Goal: Transaction & Acquisition: Book appointment/travel/reservation

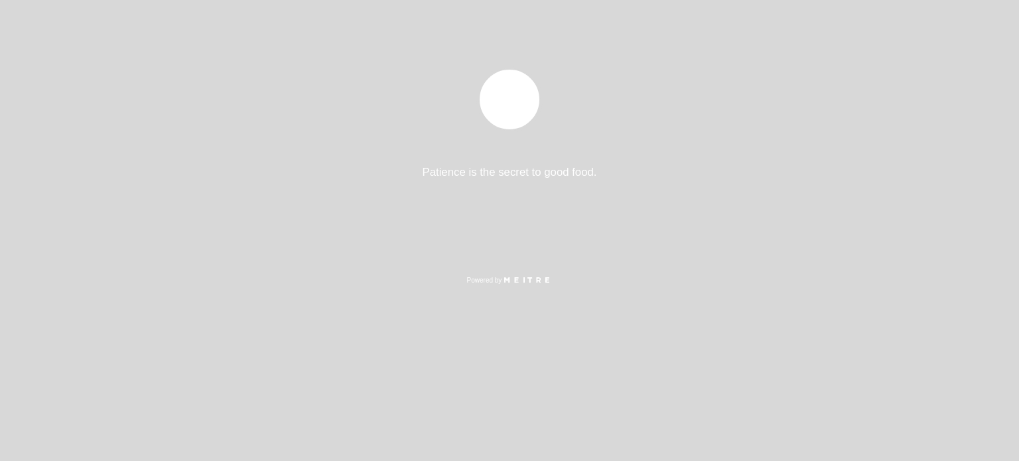
select select "es"
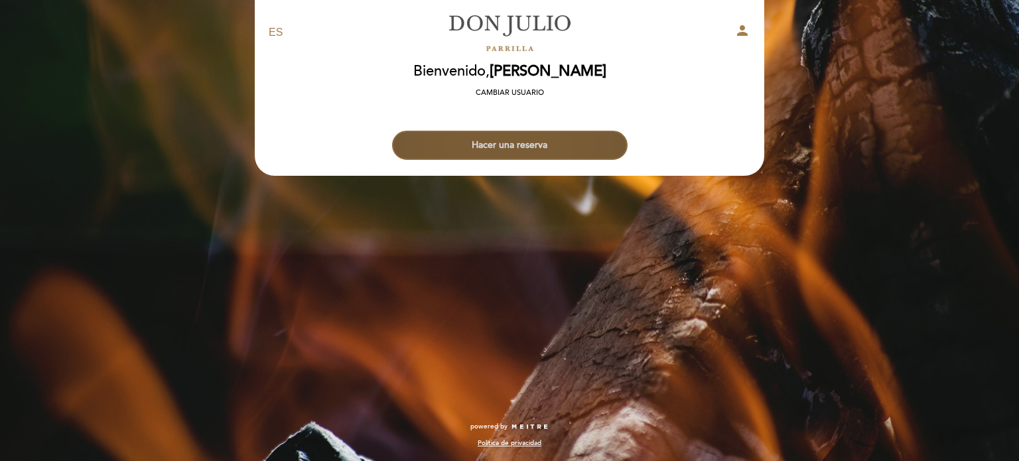
click at [578, 134] on button "Hacer una reserva" at bounding box center [510, 145] width 236 height 29
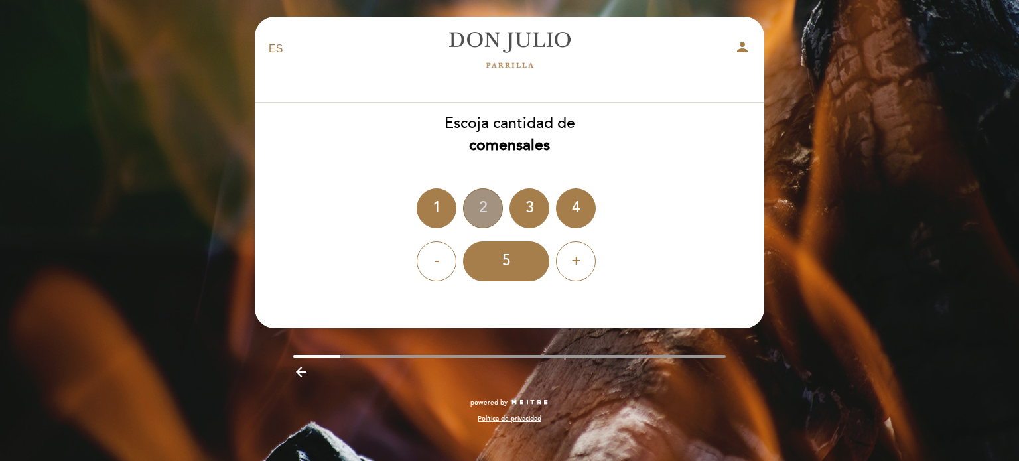
click at [489, 209] on div "2" at bounding box center [483, 208] width 40 height 40
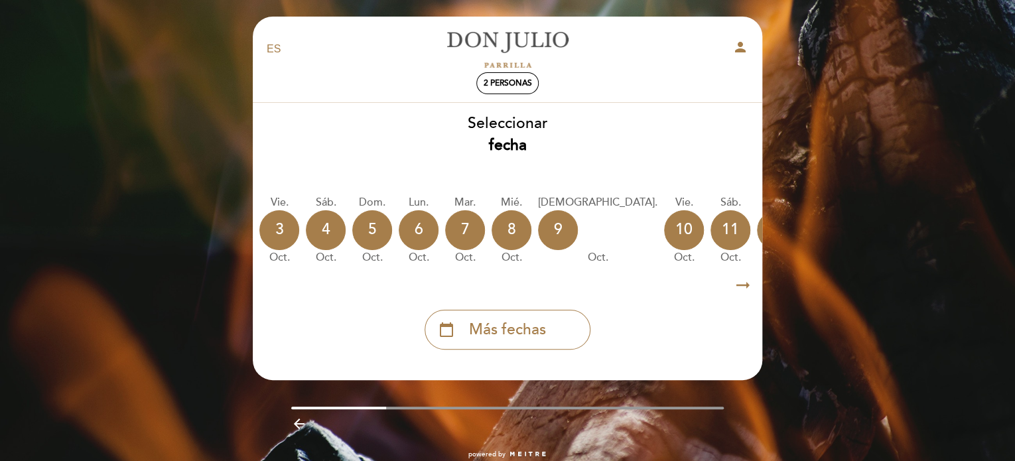
scroll to position [0, 196]
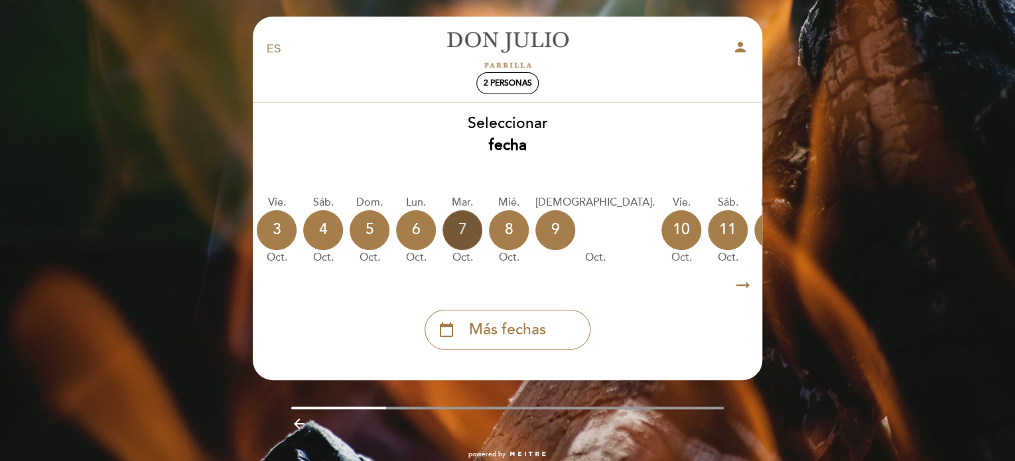
click at [458, 236] on div "7" at bounding box center [463, 230] width 40 height 40
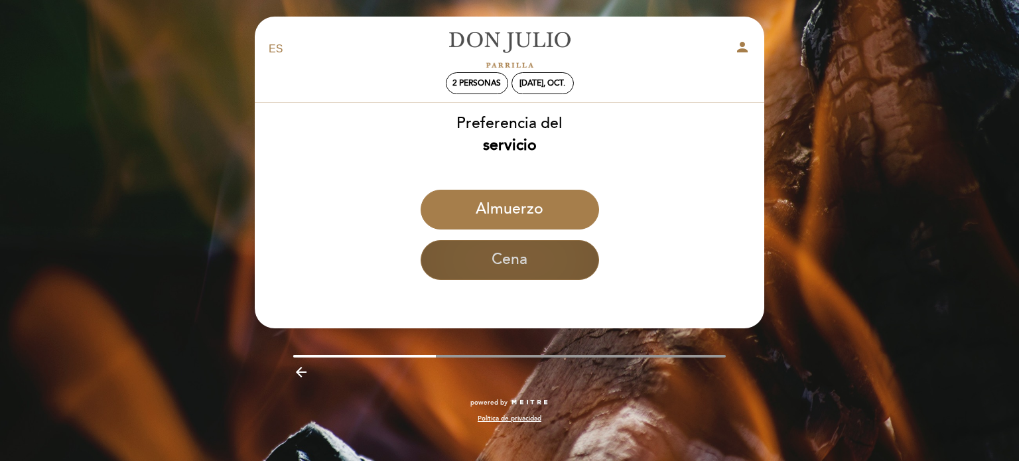
click at [535, 261] on button "Cena" at bounding box center [510, 260] width 178 height 40
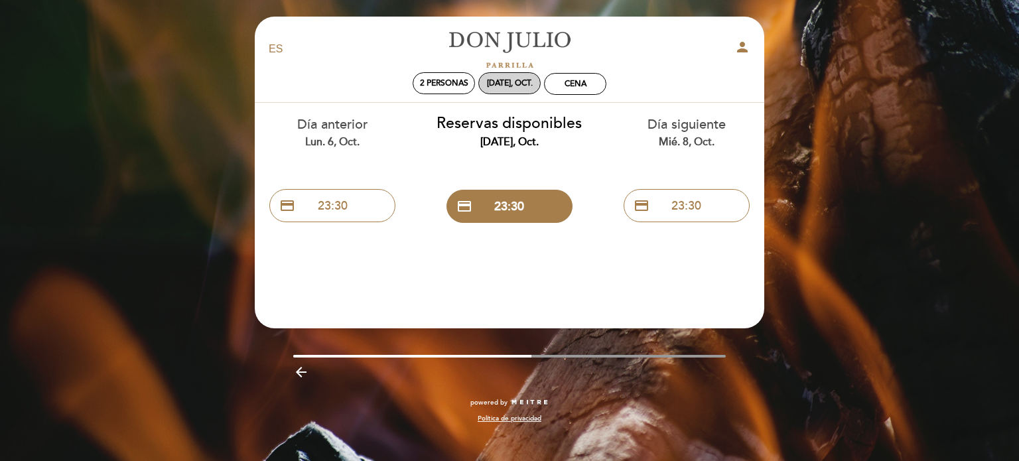
click at [522, 80] on div "[DATE], oct." at bounding box center [510, 83] width 46 height 10
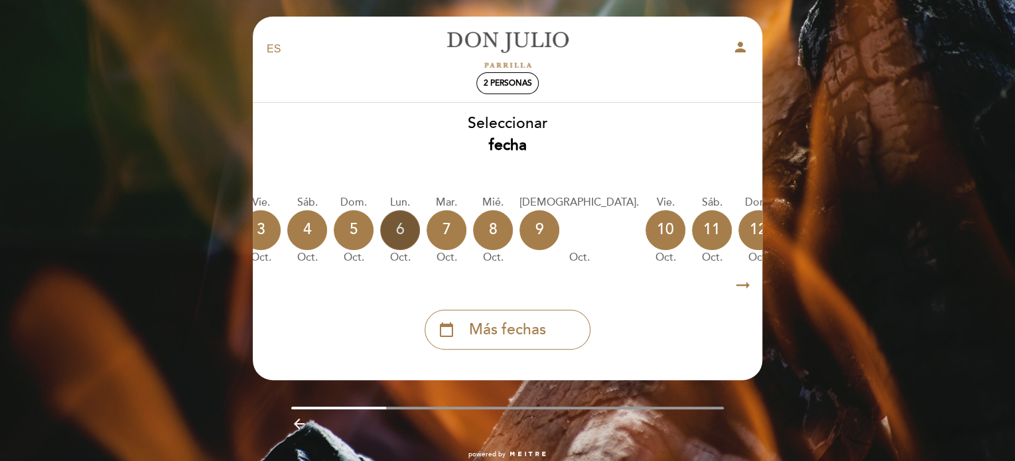
scroll to position [0, 220]
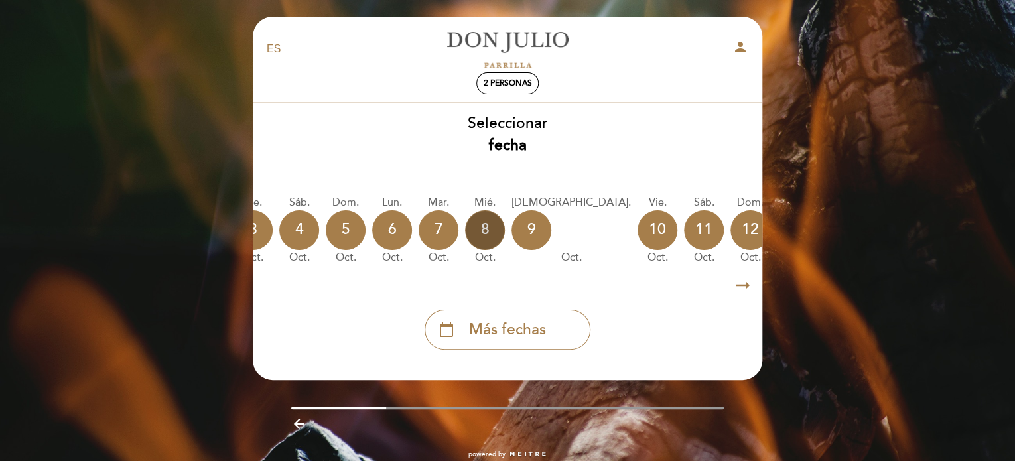
click at [475, 225] on div "8" at bounding box center [485, 230] width 40 height 40
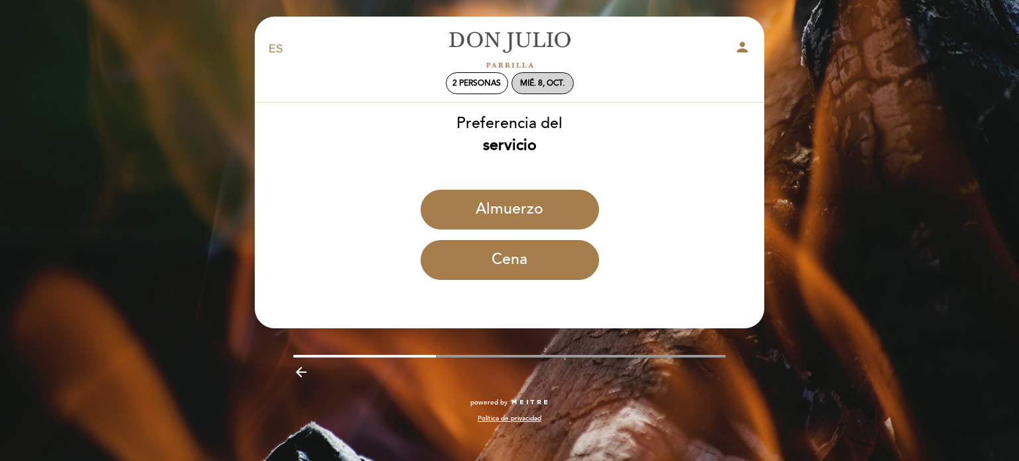
click at [547, 82] on div "mié. 8, oct." at bounding box center [542, 83] width 44 height 10
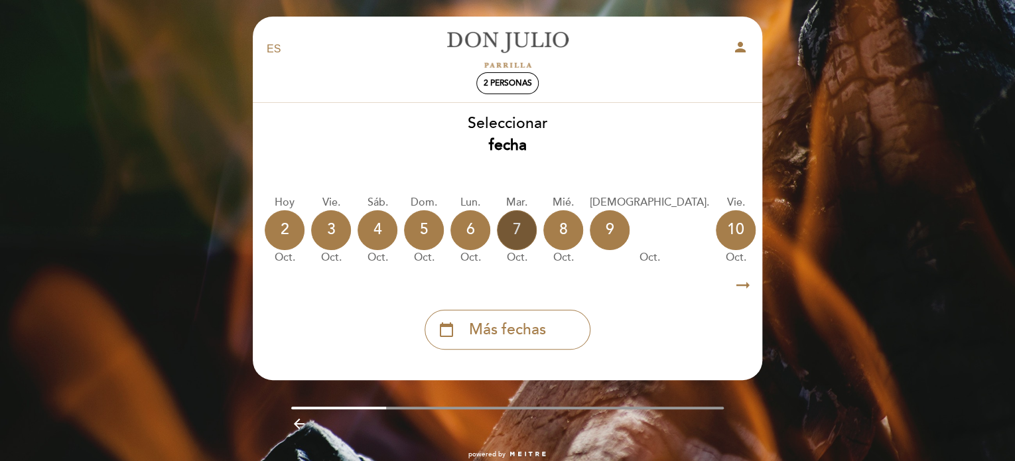
scroll to position [0, 162]
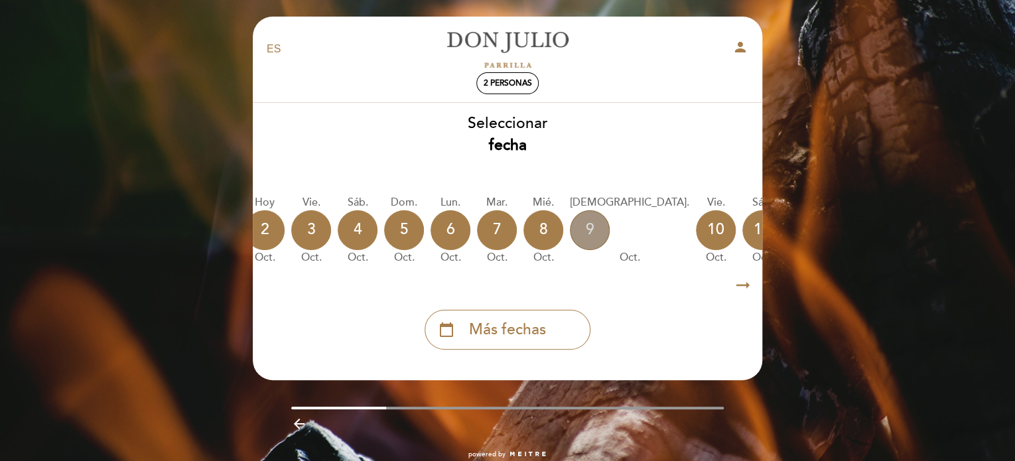
click at [577, 230] on div "9" at bounding box center [590, 230] width 40 height 40
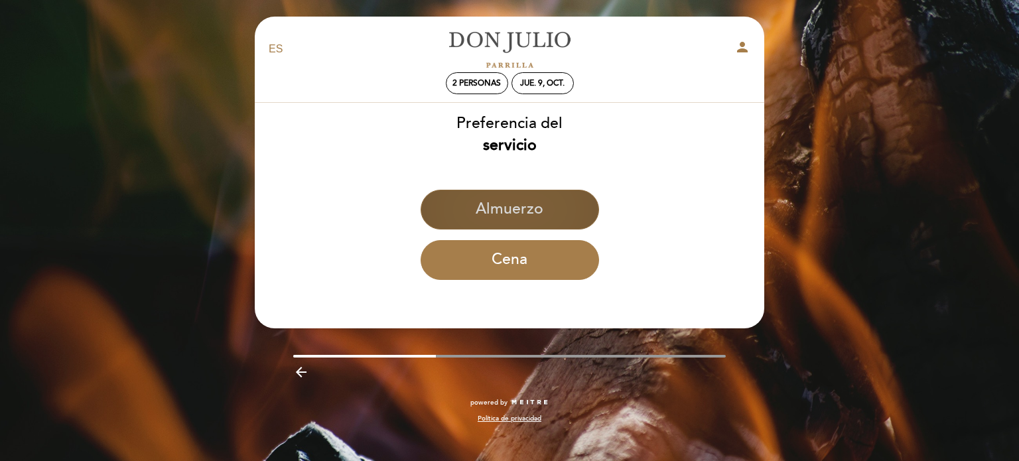
click at [510, 194] on button "Almuerzo" at bounding box center [510, 210] width 178 height 40
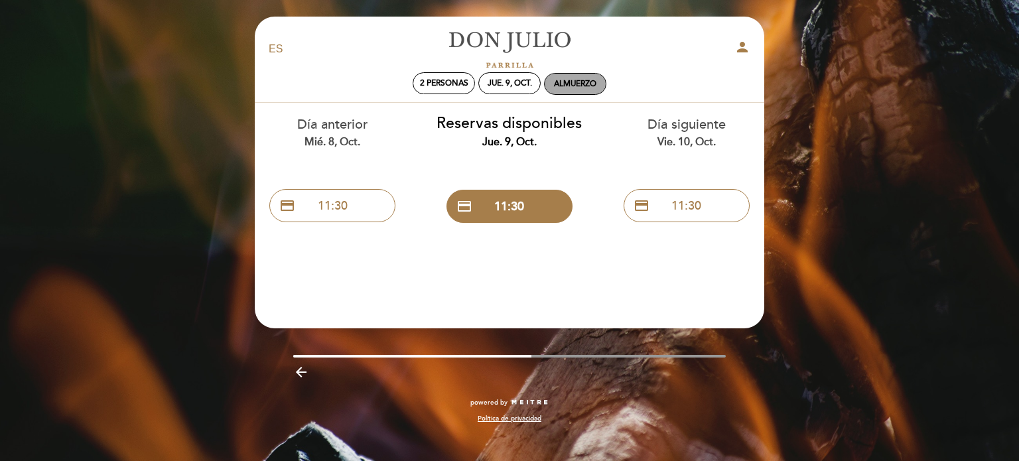
click at [589, 80] on div "Almuerzo" at bounding box center [575, 84] width 42 height 10
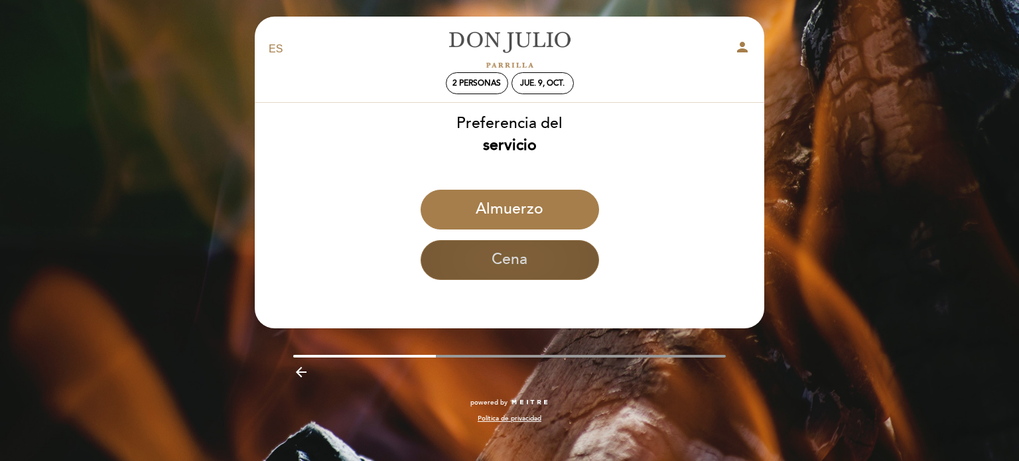
click at [510, 275] on button "Cena" at bounding box center [510, 260] width 178 height 40
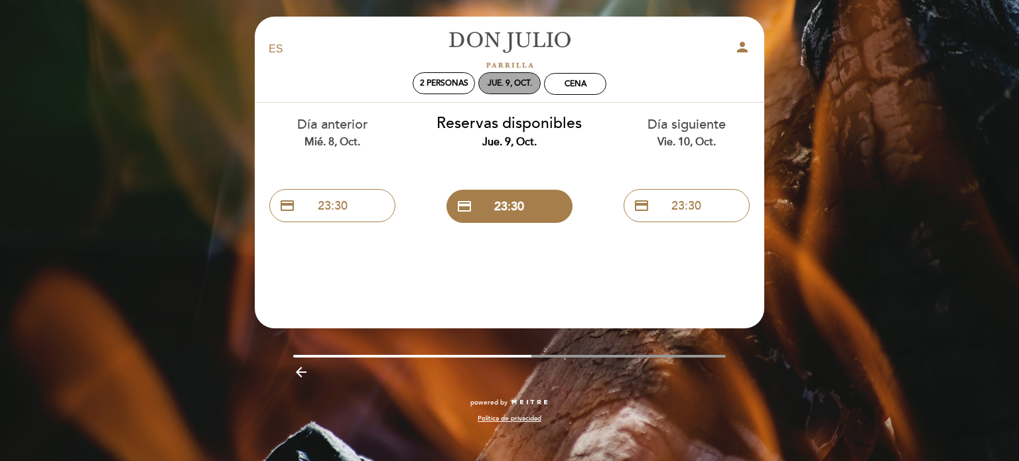
click at [483, 84] on div "jue. 9, oct." at bounding box center [509, 83] width 62 height 22
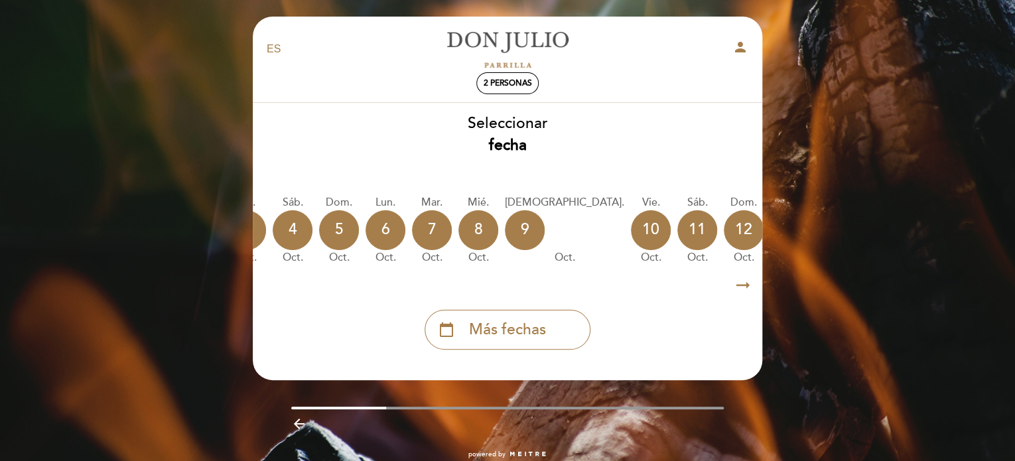
scroll to position [0, 231]
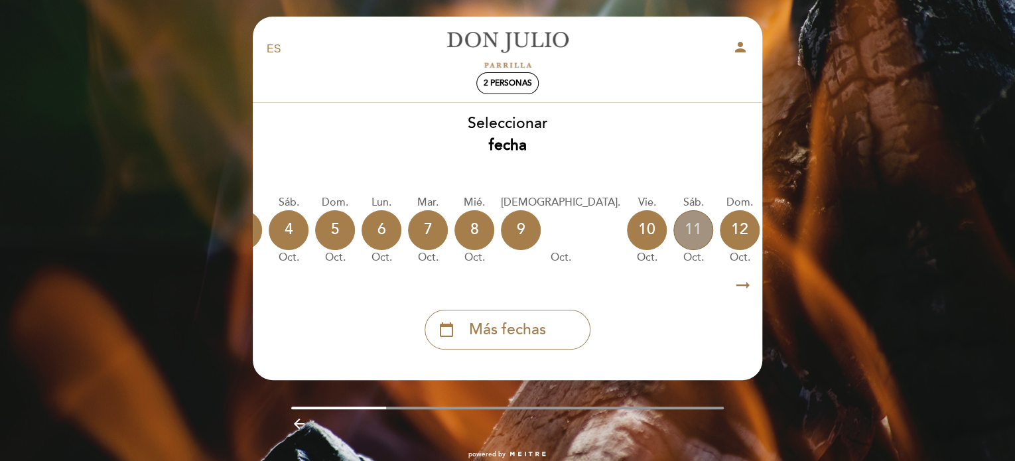
click at [673, 245] on div "11" at bounding box center [693, 230] width 40 height 40
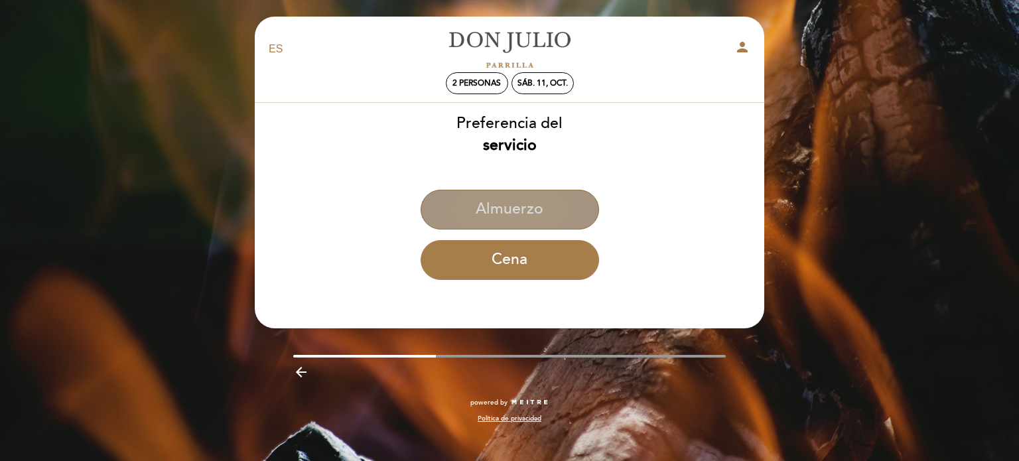
click at [503, 212] on button "Almuerzo" at bounding box center [510, 210] width 178 height 40
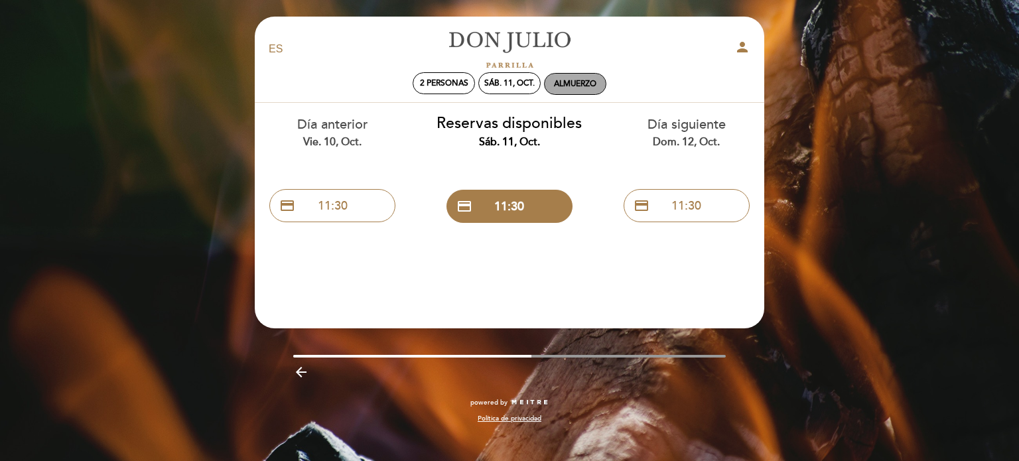
click at [577, 88] on div "Almuerzo" at bounding box center [575, 84] width 42 height 10
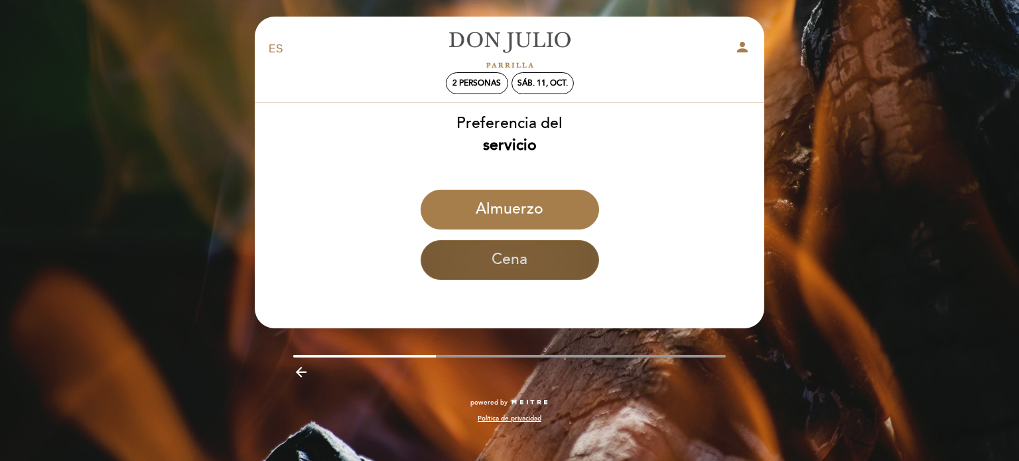
click at [518, 258] on button "Cena" at bounding box center [510, 260] width 178 height 40
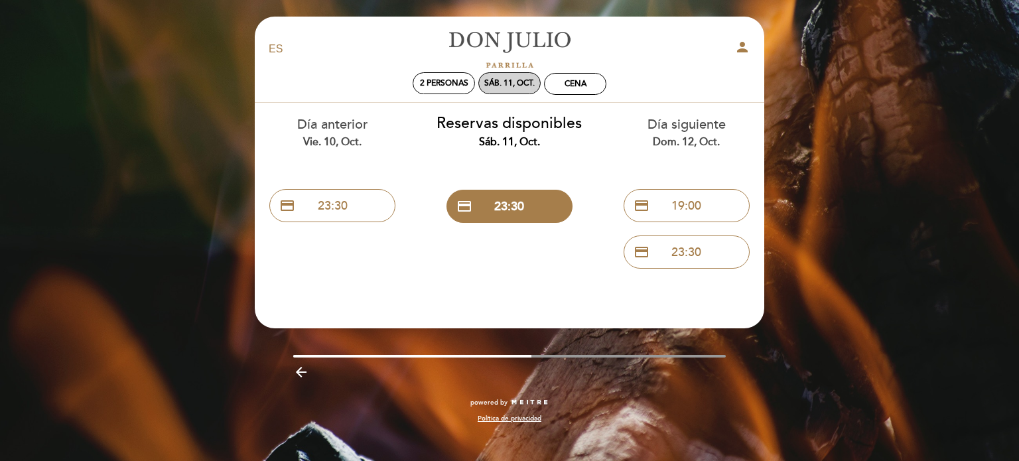
click at [507, 90] on div "sáb. 11, oct." at bounding box center [509, 83] width 62 height 22
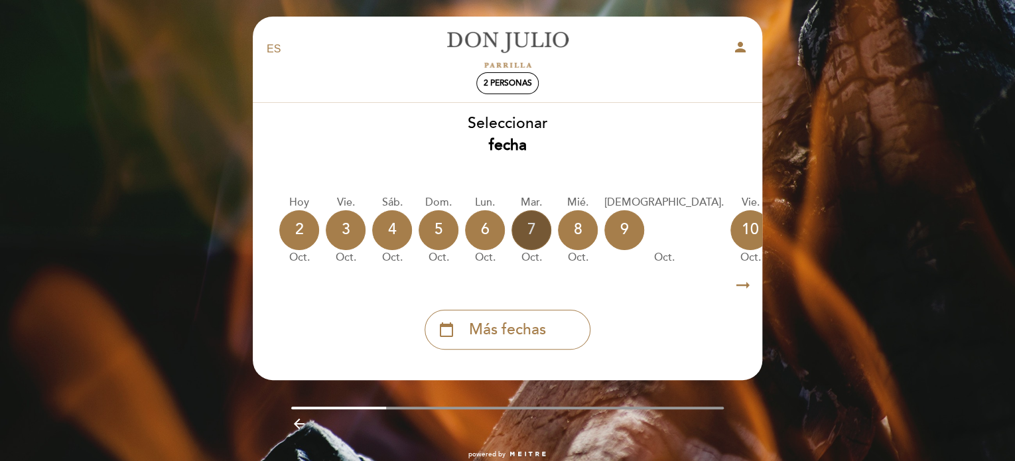
scroll to position [0, 127]
click at [573, 238] on div "8" at bounding box center [578, 230] width 40 height 40
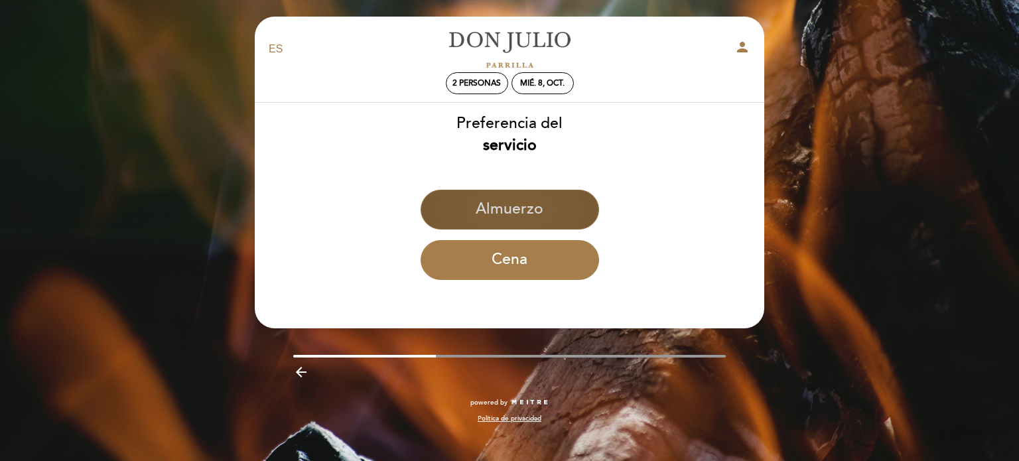
click at [527, 217] on button "Almuerzo" at bounding box center [510, 210] width 178 height 40
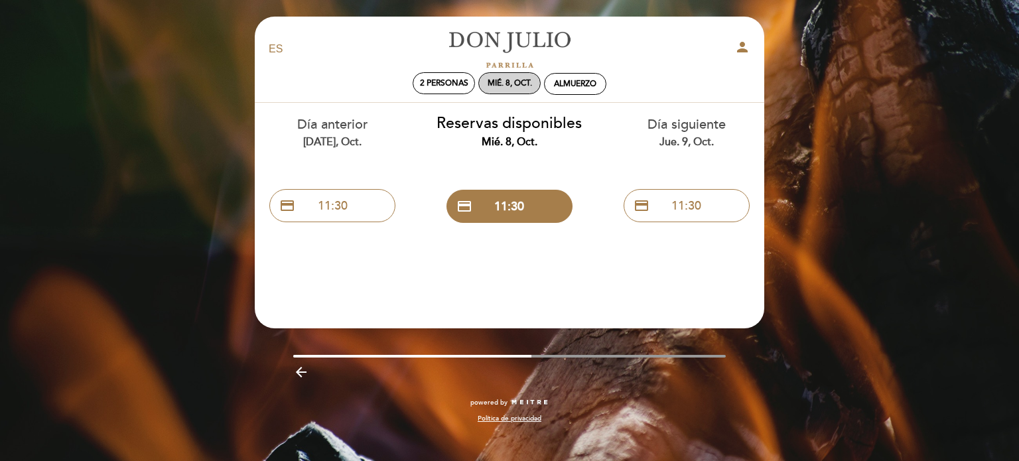
click at [520, 87] on div "mié. 8, oct." at bounding box center [510, 83] width 44 height 10
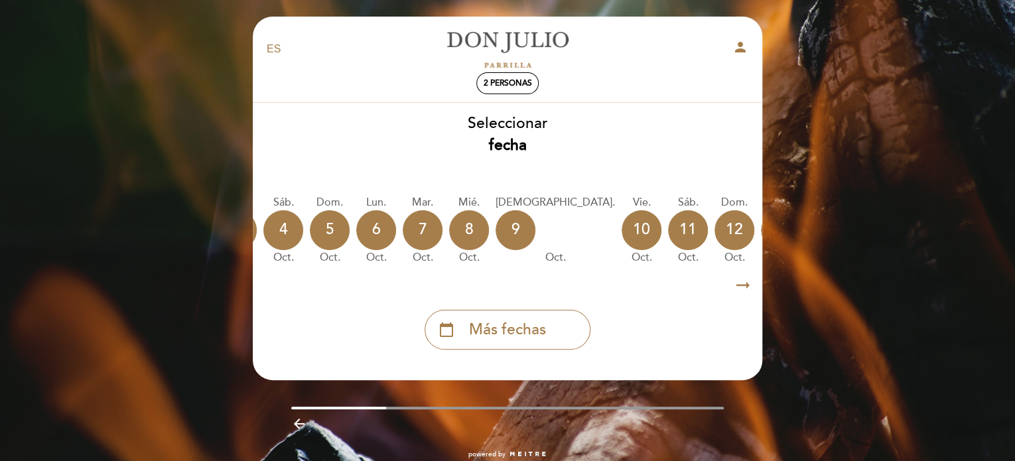
scroll to position [0, 238]
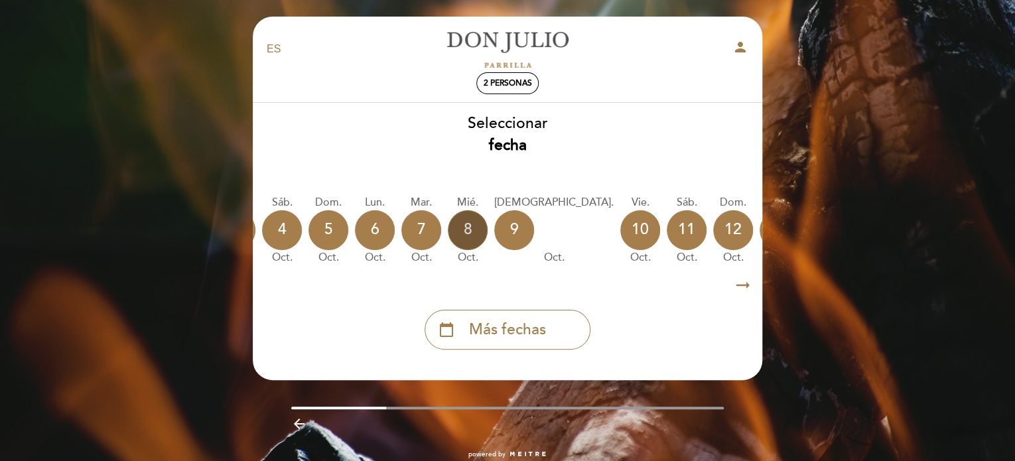
click at [471, 238] on div "8" at bounding box center [468, 230] width 40 height 40
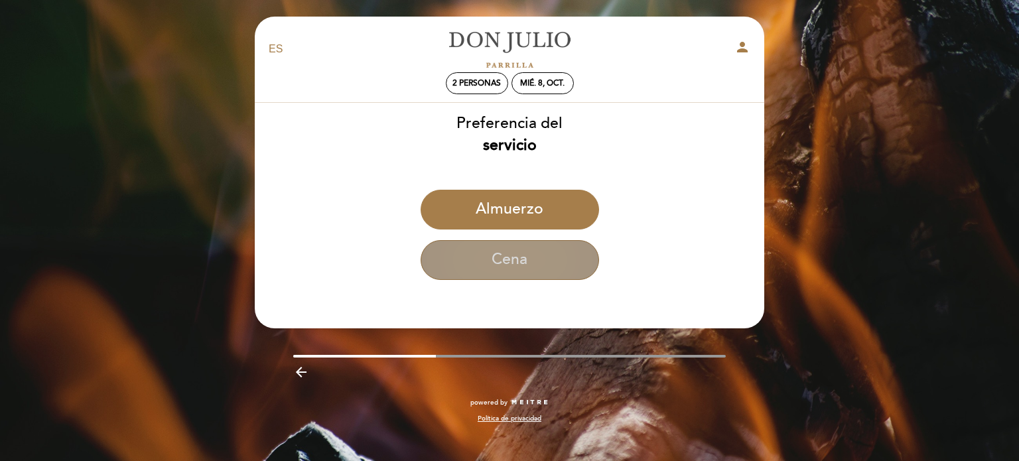
click at [502, 257] on button "Cena" at bounding box center [510, 260] width 178 height 40
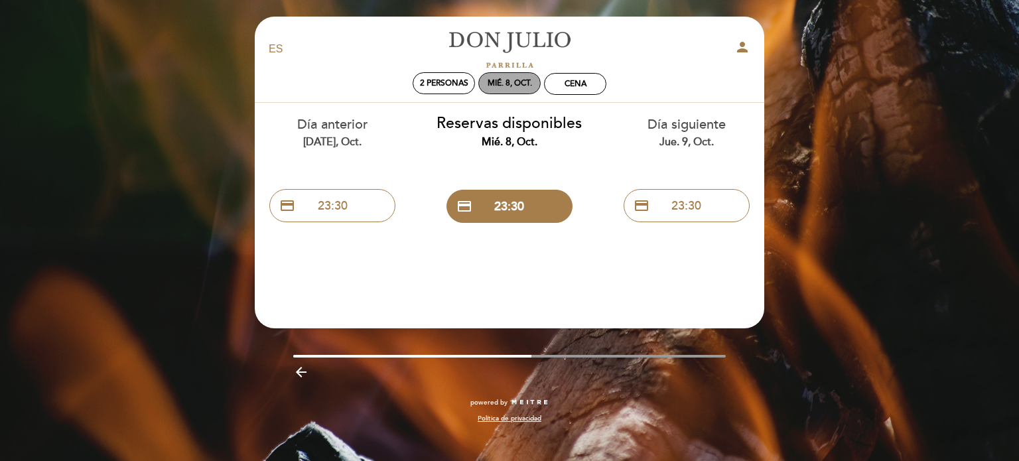
click at [506, 82] on div "mié. 8, oct." at bounding box center [510, 83] width 44 height 10
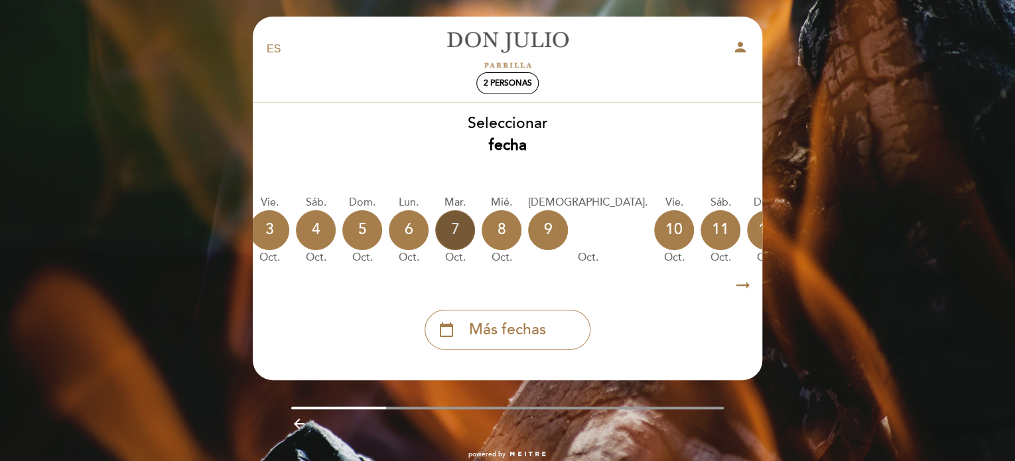
scroll to position [0, 206]
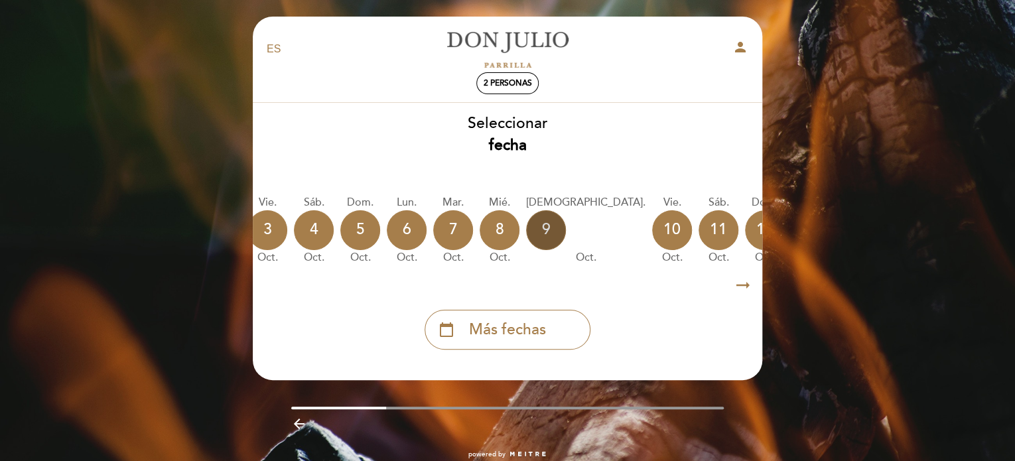
click at [557, 234] on div "9" at bounding box center [546, 230] width 40 height 40
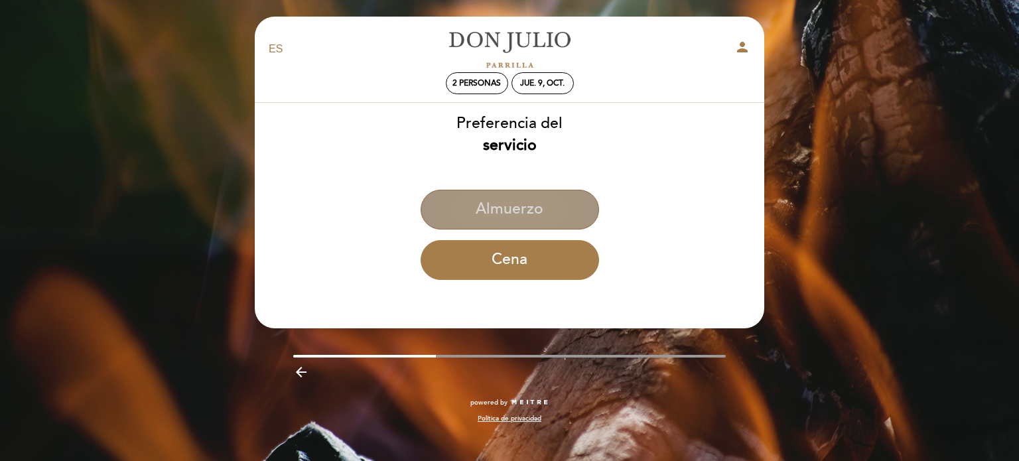
click at [545, 198] on button "Almuerzo" at bounding box center [510, 210] width 178 height 40
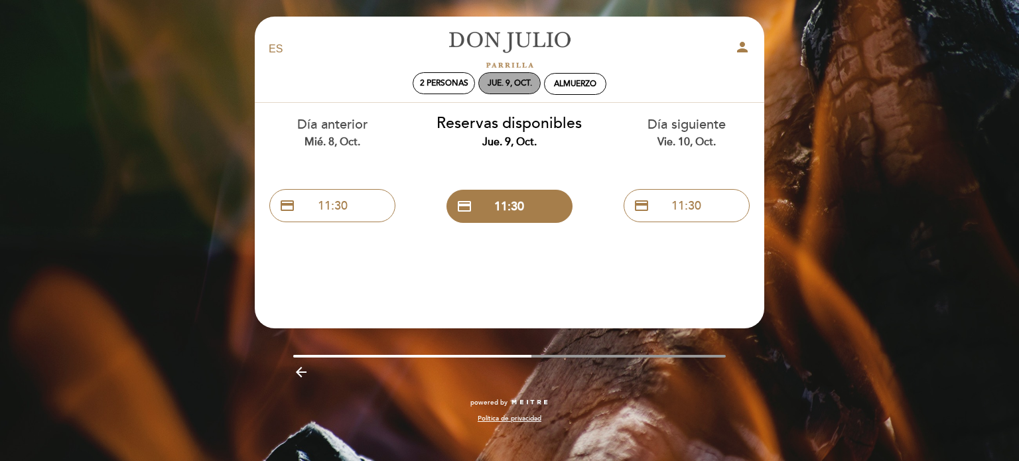
click at [498, 94] on div "jue. 9, oct." at bounding box center [509, 83] width 62 height 22
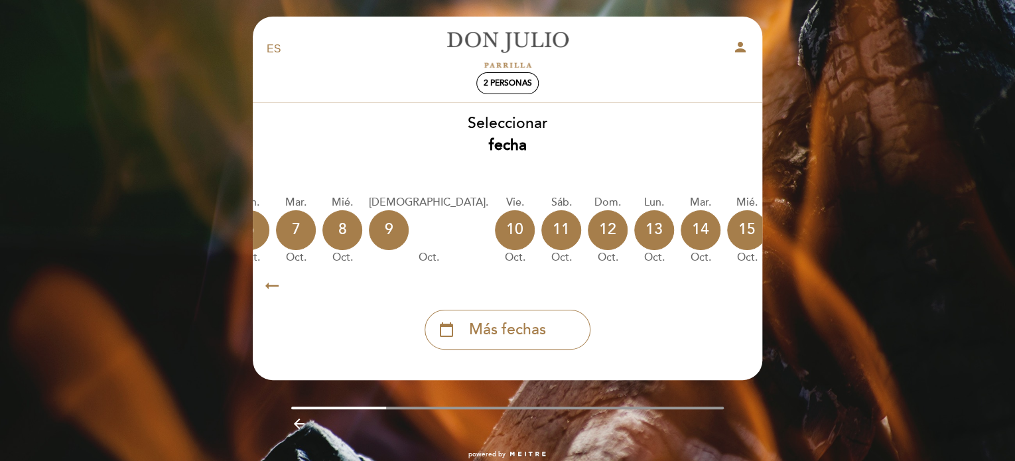
scroll to position [0, 390]
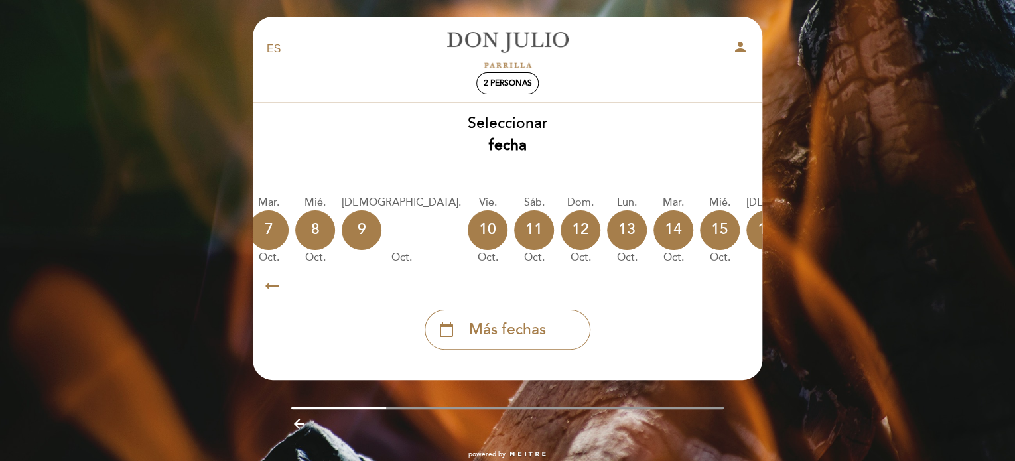
click at [884, 228] on icon "calendar_today" at bounding box center [892, 229] width 16 height 23
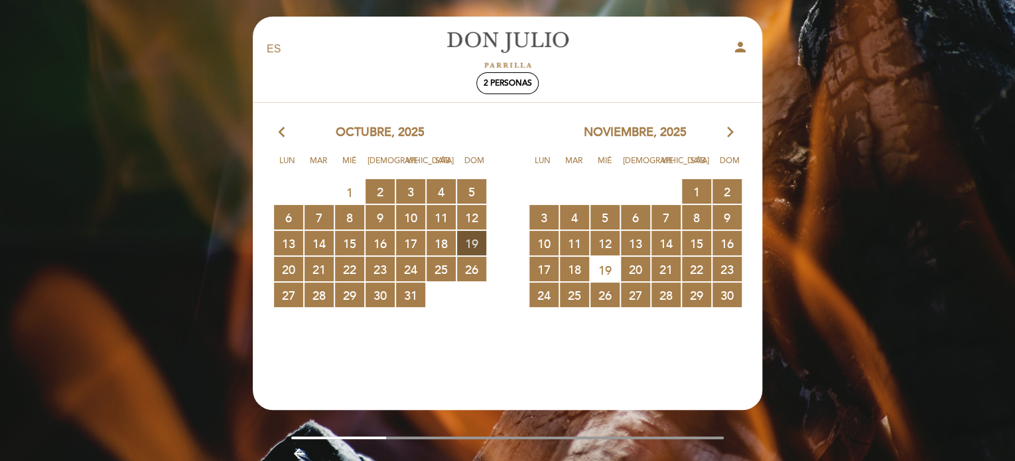
click at [468, 249] on span "19 RESERVAS DISPONIBLES" at bounding box center [471, 243] width 29 height 25
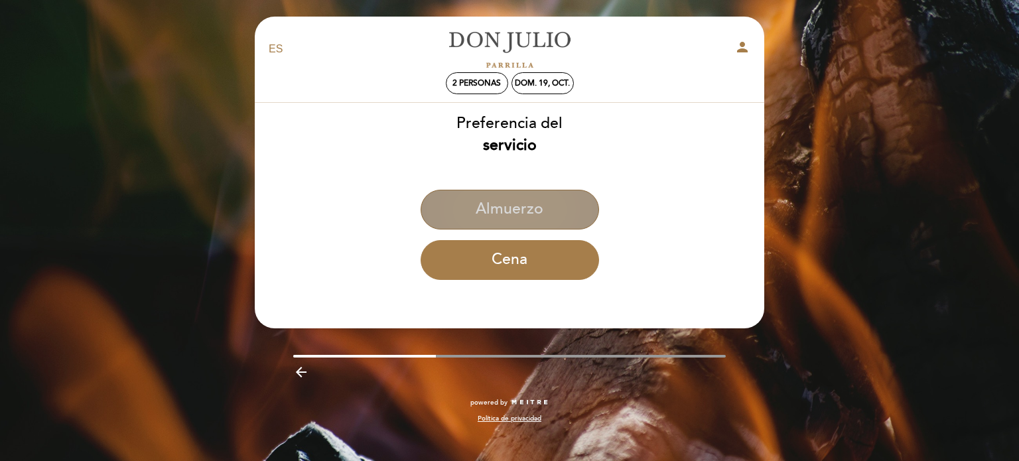
click at [466, 222] on button "Almuerzo" at bounding box center [510, 210] width 178 height 40
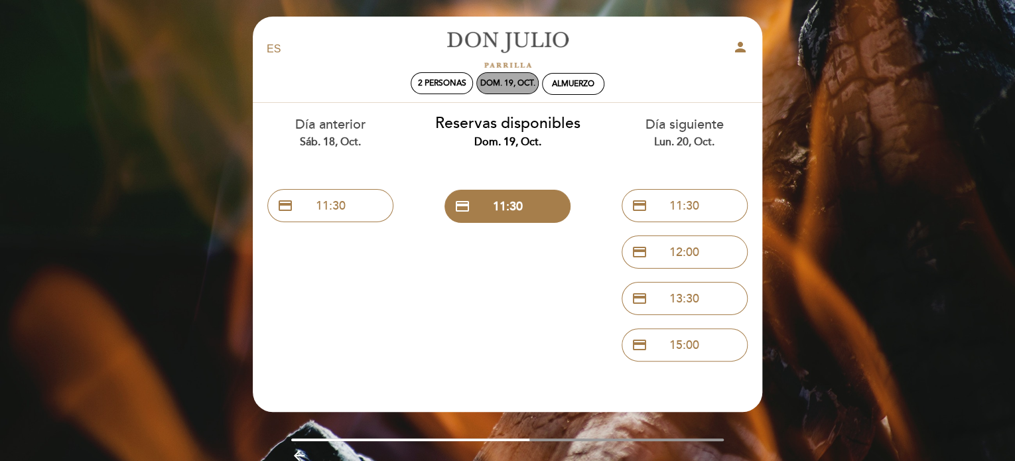
click at [501, 85] on div "dom. 19, oct." at bounding box center [507, 83] width 55 height 10
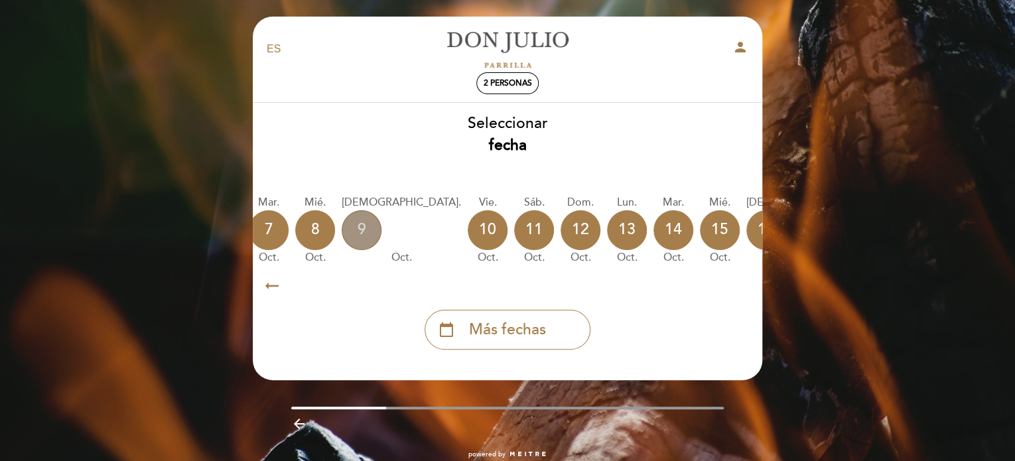
click at [359, 226] on div "9" at bounding box center [362, 230] width 40 height 40
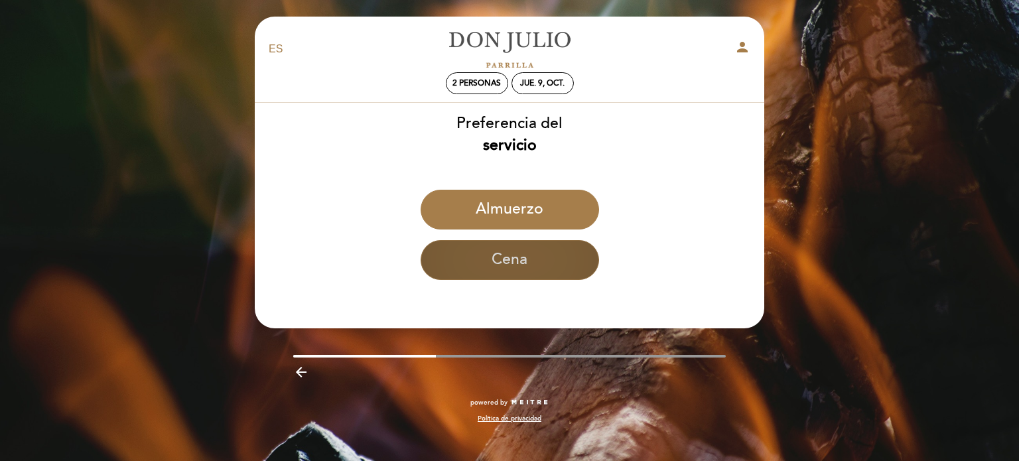
click at [530, 255] on button "Cena" at bounding box center [510, 260] width 178 height 40
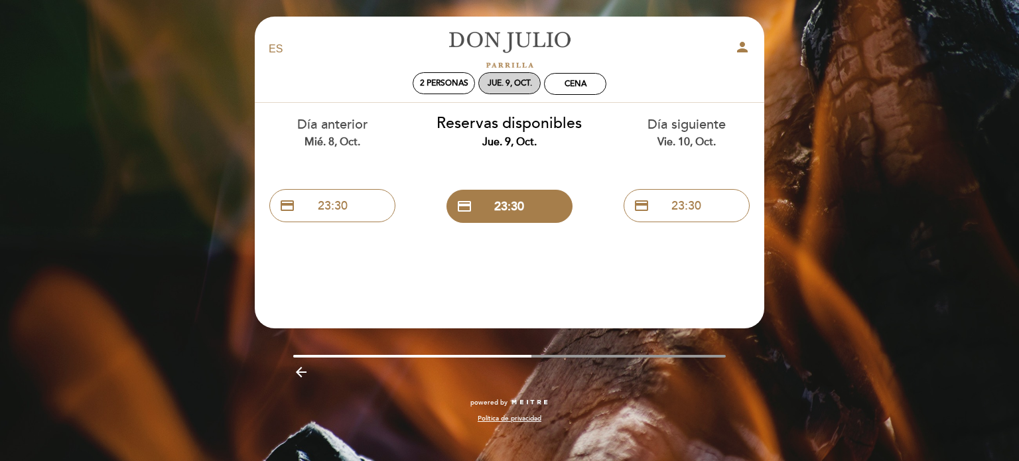
click at [525, 76] on div "jue. 9, oct." at bounding box center [509, 83] width 62 height 22
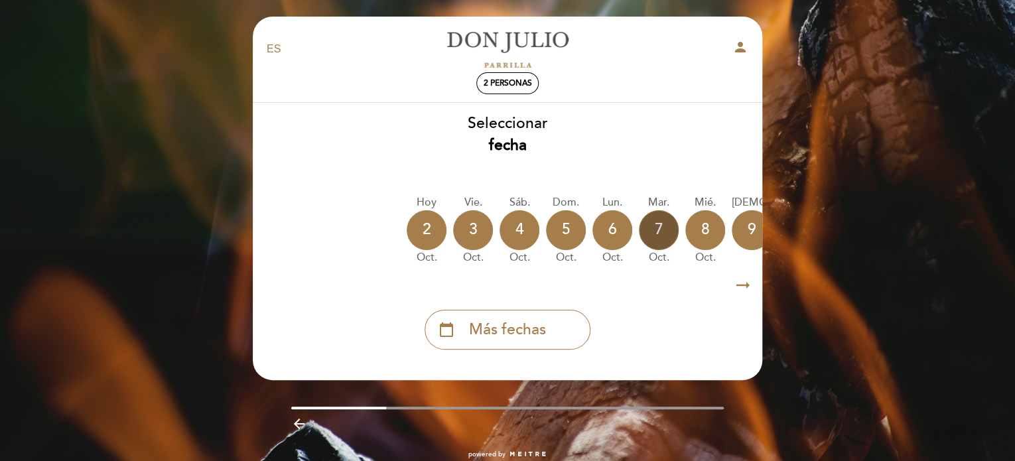
click at [660, 241] on div "7" at bounding box center [659, 230] width 40 height 40
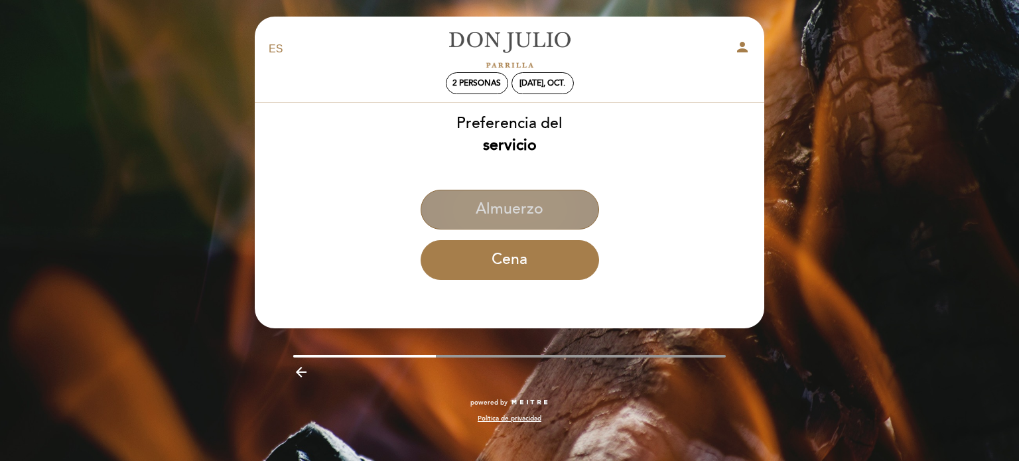
click at [564, 208] on button "Almuerzo" at bounding box center [510, 210] width 178 height 40
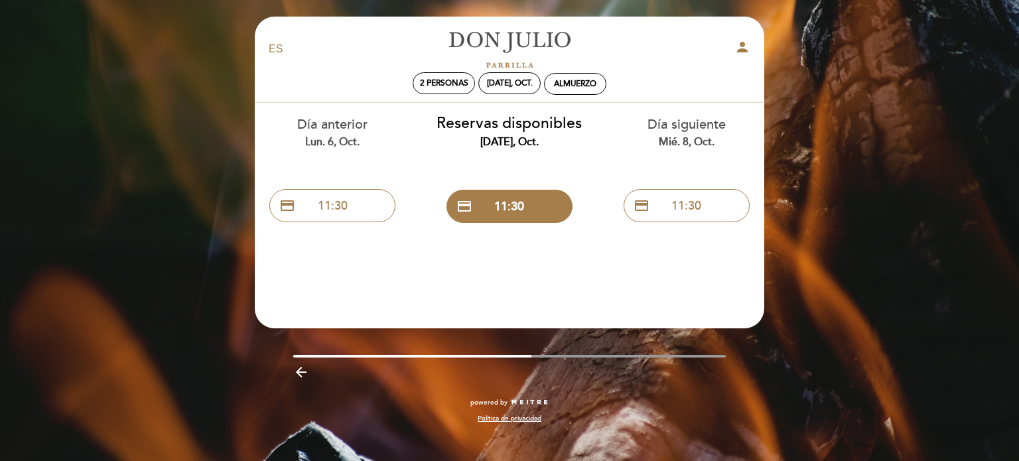
click at [666, 126] on div "Día siguiente mié. 8, oct." at bounding box center [686, 132] width 157 height 34
click at [523, 85] on div "[DATE], oct." at bounding box center [510, 83] width 46 height 10
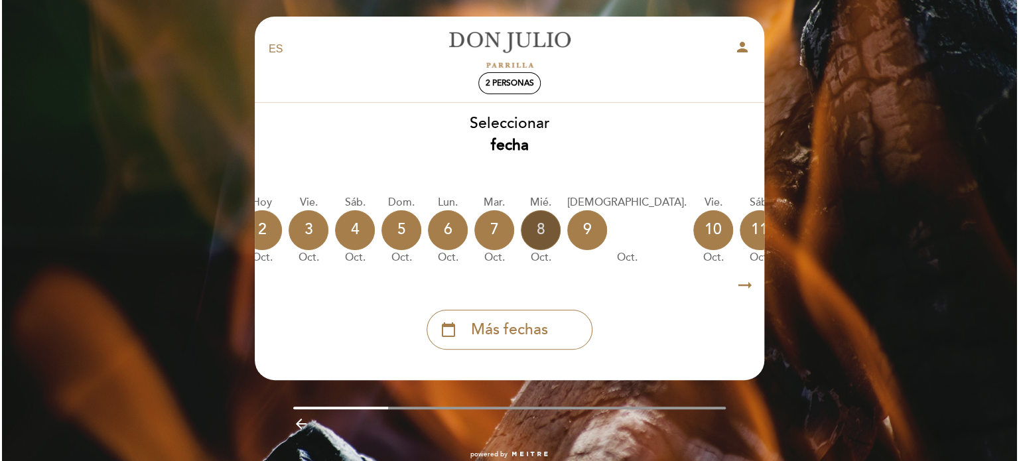
scroll to position [0, 172]
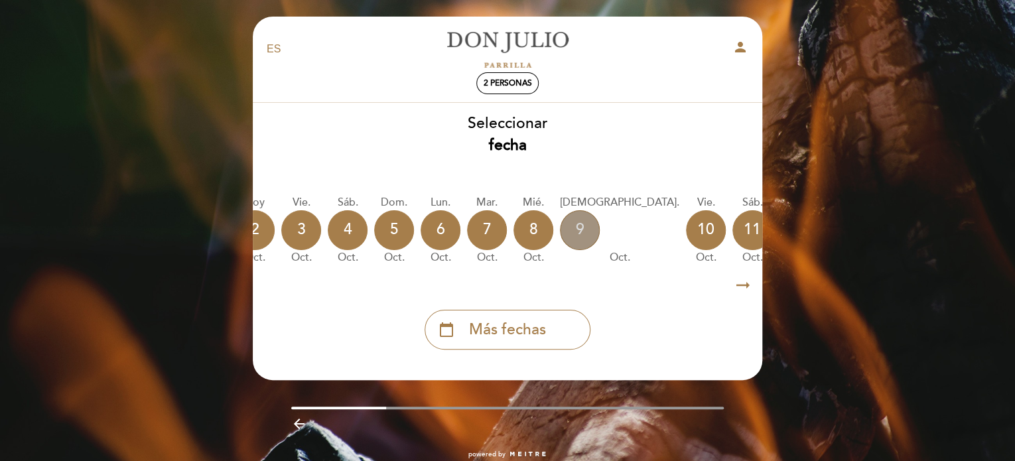
click at [592, 234] on div "9" at bounding box center [580, 230] width 40 height 40
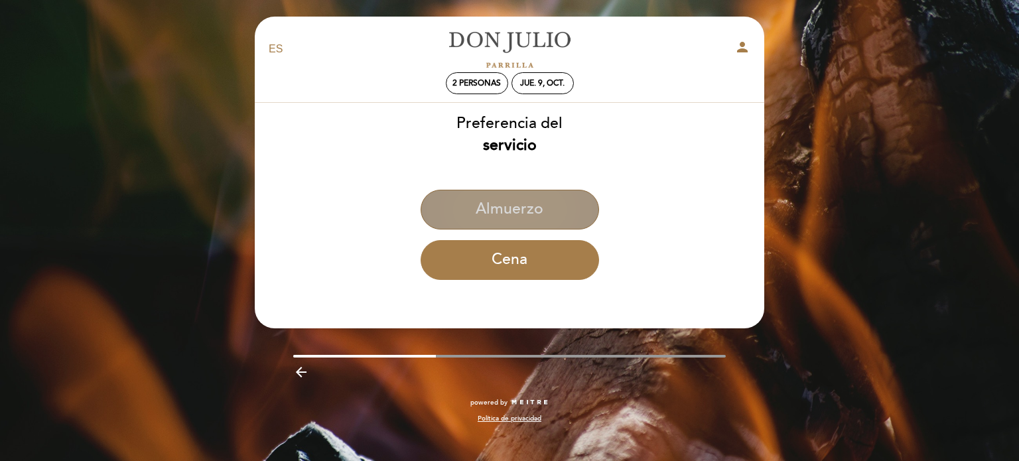
click at [549, 207] on button "Almuerzo" at bounding box center [510, 210] width 178 height 40
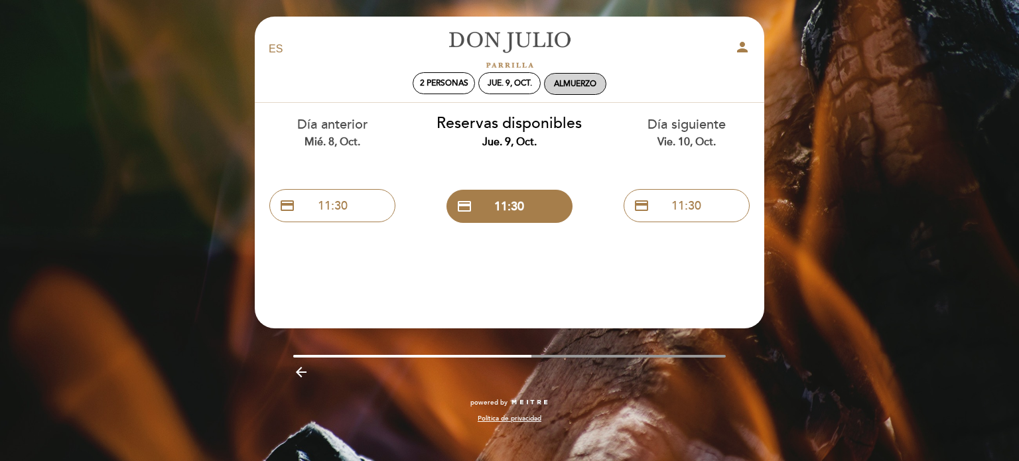
click at [579, 86] on div "Almuerzo" at bounding box center [575, 84] width 42 height 10
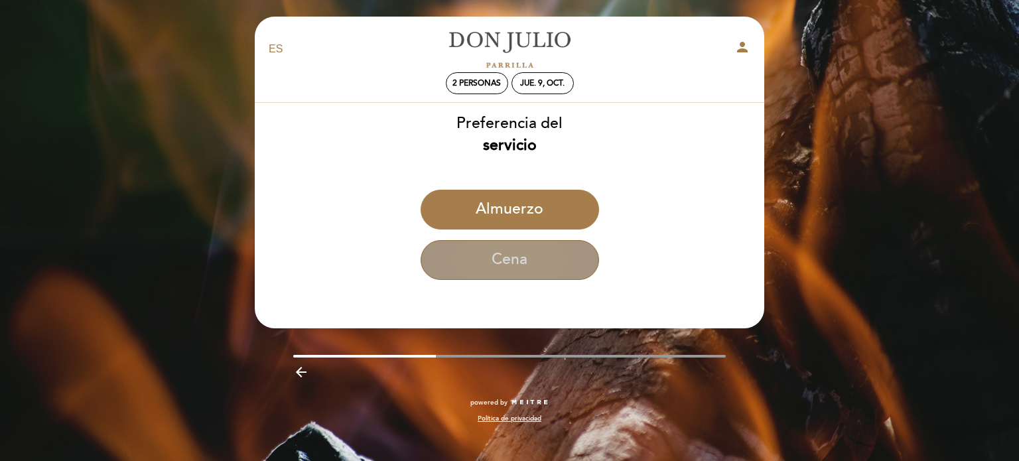
click at [530, 257] on button "Cena" at bounding box center [510, 260] width 178 height 40
